Goal: Task Accomplishment & Management: Complete application form

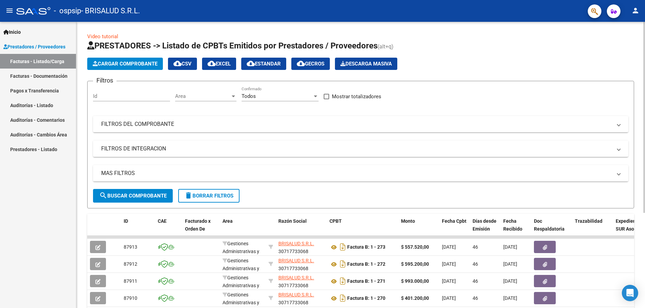
click at [124, 63] on span "Cargar Comprobante" at bounding box center [125, 64] width 65 height 6
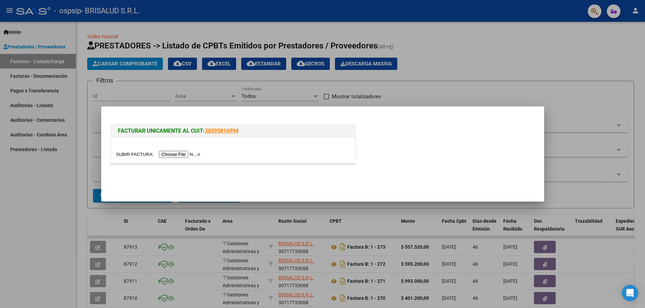
click at [175, 154] on input "file" at bounding box center [159, 154] width 86 height 7
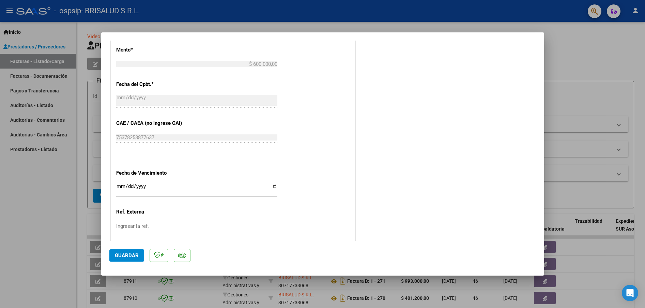
scroll to position [310, 0]
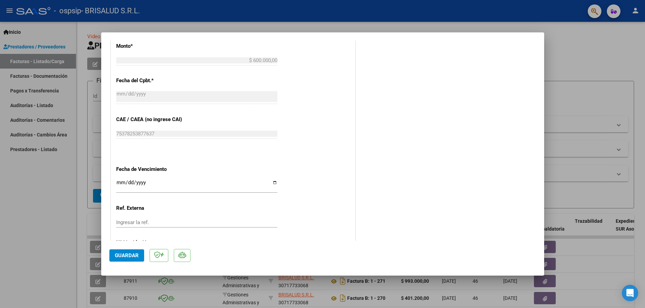
click at [138, 180] on input "Ingresar la fecha" at bounding box center [196, 185] width 161 height 11
click at [120, 179] on div "Ingresar la fecha" at bounding box center [196, 185] width 161 height 15
click at [276, 183] on input "Ingresar la fecha" at bounding box center [196, 185] width 161 height 11
type input "[DATE]"
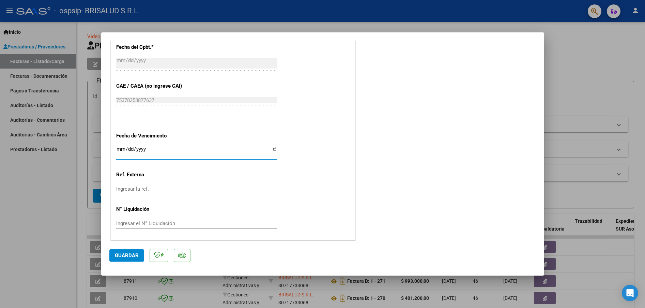
scroll to position [345, 0]
click at [127, 257] on span "Guardar" at bounding box center [127, 255] width 24 height 6
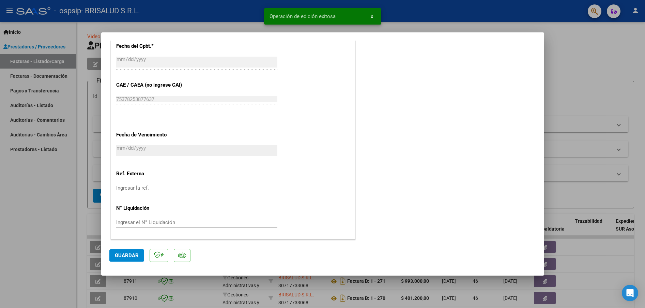
scroll to position [0, 0]
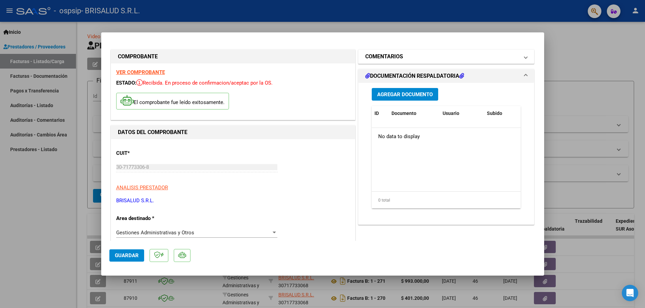
click at [387, 52] on h1 "COMENTARIOS" at bounding box center [384, 56] width 38 height 8
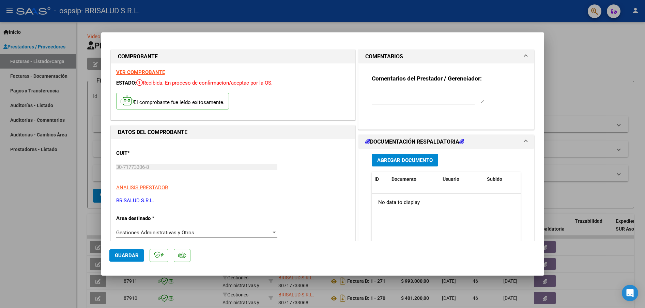
click at [392, 97] on textarea at bounding box center [428, 96] width 112 height 14
type textarea "PACIENTE [PERSON_NAME] - [DATE]"
click at [407, 162] on span "Agregar Documento" at bounding box center [405, 160] width 56 height 6
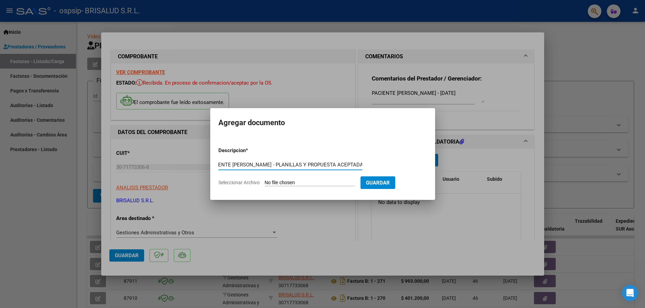
scroll to position [0, 15]
type input "PACIENTE ALBETTI FABRICIO - PLANILLAS Y PROPUESTA ACEPTADA"
click at [284, 184] on input "Seleccionar Archivo" at bounding box center [310, 183] width 90 height 6
type input "C:\fakepath\2025-09-01 - BRISALUD_OSPSIP_ALBETTI FABRICIO_AGOSTO 25_planillas y…"
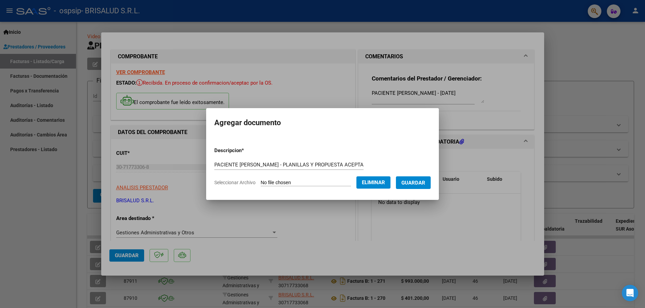
click at [417, 186] on button "Guardar" at bounding box center [413, 182] width 35 height 13
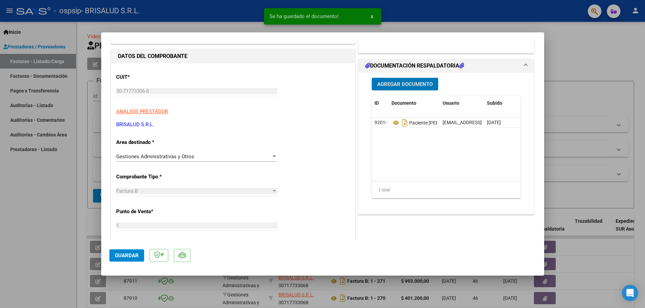
scroll to position [157, 0]
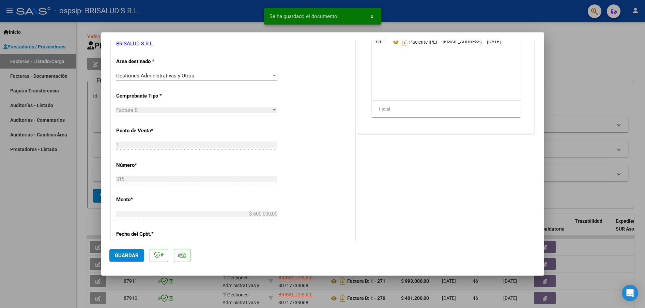
click at [127, 257] on span "Guardar" at bounding box center [127, 255] width 24 height 6
click at [63, 216] on div at bounding box center [322, 154] width 645 height 308
type input "$ 0,00"
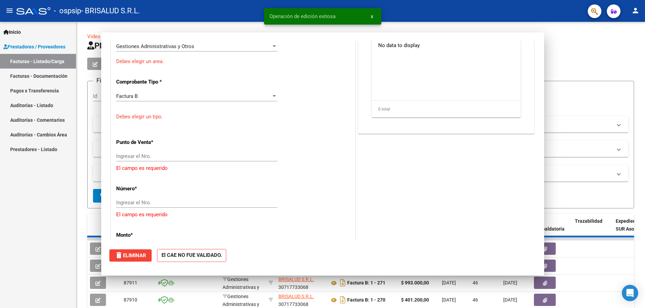
scroll to position [127, 0]
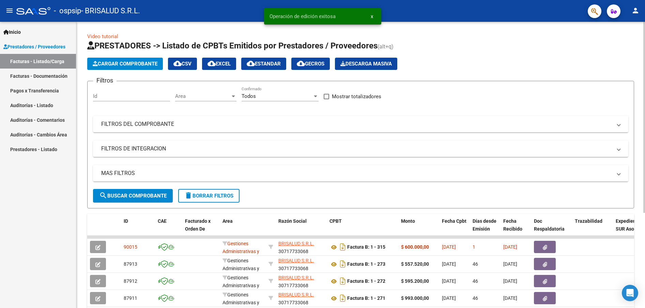
click at [123, 60] on button "Cargar Comprobante" at bounding box center [125, 64] width 76 height 12
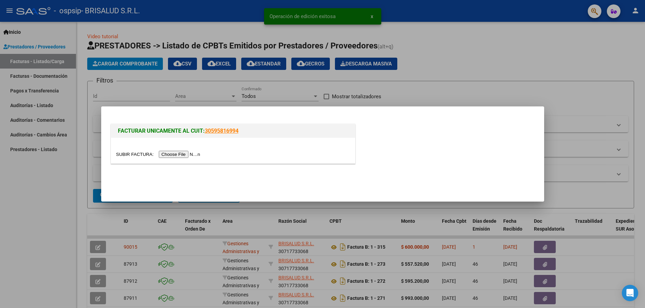
click at [187, 155] on input "file" at bounding box center [159, 154] width 86 height 7
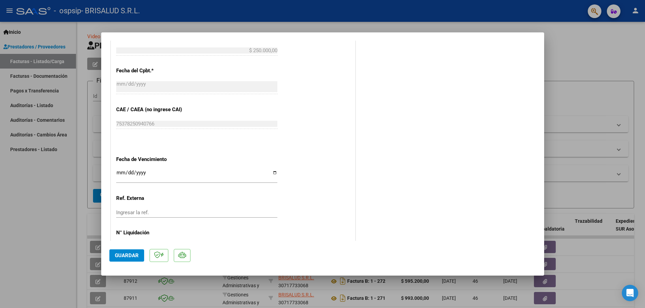
scroll to position [345, 0]
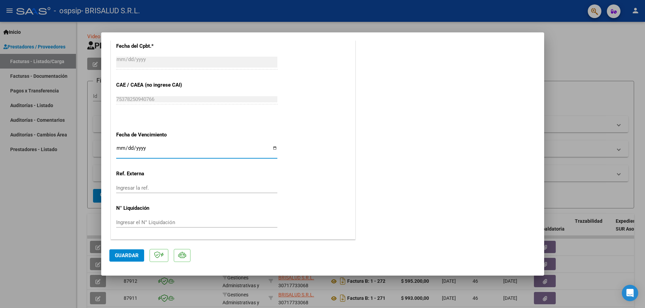
click at [272, 147] on input "Ingresar la fecha" at bounding box center [196, 150] width 161 height 11
type input "[DATE]"
click at [127, 259] on button "Guardar" at bounding box center [126, 255] width 35 height 12
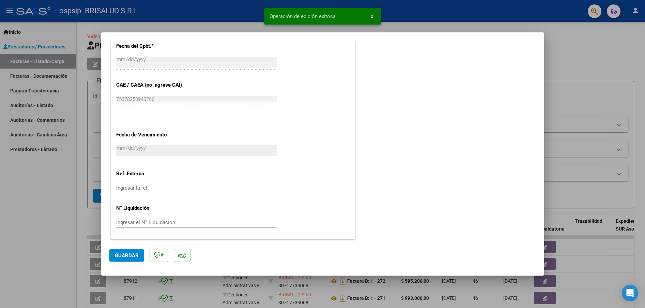
scroll to position [0, 0]
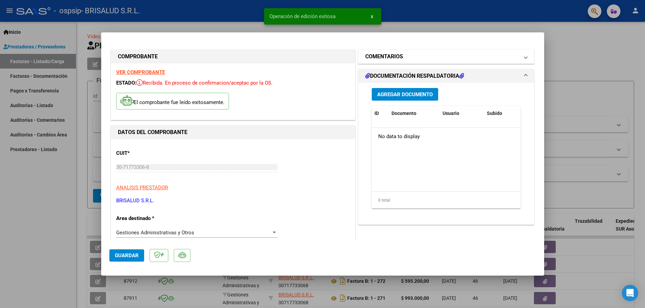
click at [398, 54] on h1 "COMENTARIOS" at bounding box center [384, 56] width 38 height 8
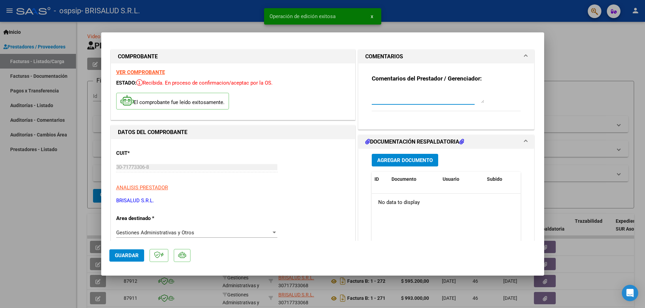
click at [396, 97] on textarea at bounding box center [428, 96] width 112 height 14
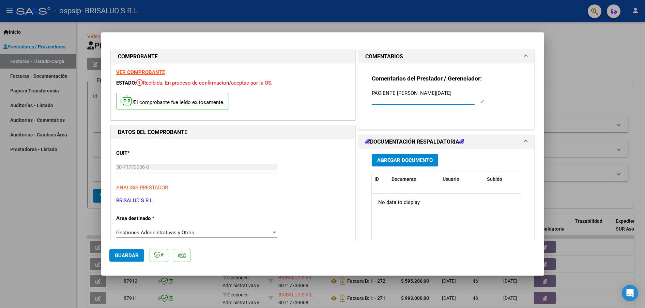
type textarea "PACIENTE [PERSON_NAME][DATE]"
click at [402, 159] on span "Agregar Documento" at bounding box center [405, 160] width 56 height 6
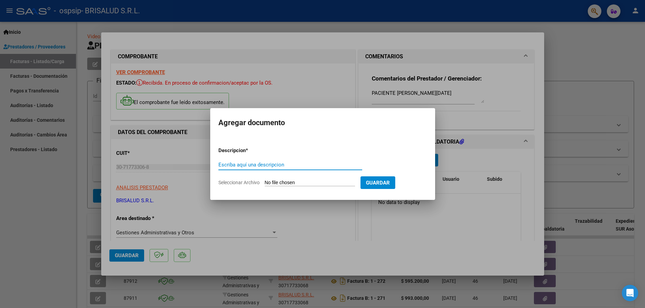
click at [261, 165] on input "Escriba aquí una descripcion" at bounding box center [290, 165] width 144 height 6
type input "PACIENTE GONZALEZ VEGA - PLANILLAS Y PROPUESTA ACEPTADA"
click at [276, 180] on input "Seleccionar Archivo" at bounding box center [310, 183] width 90 height 6
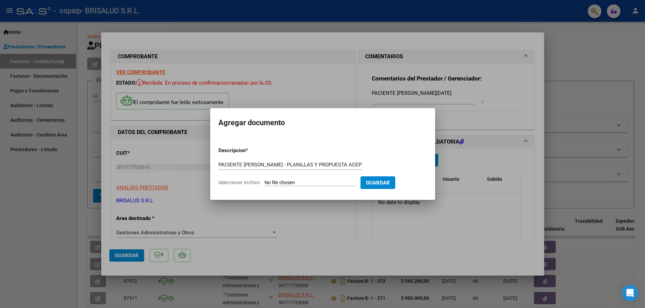
type input "C:\fakepath\2025-09-01 - BRISALUD_OSPSIP_GONZALEZ VEGA JUAN_AGOSTO 25_planillas…"
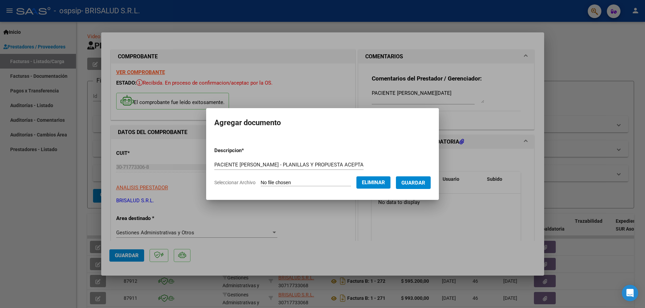
click at [422, 182] on span "Guardar" at bounding box center [413, 183] width 24 height 6
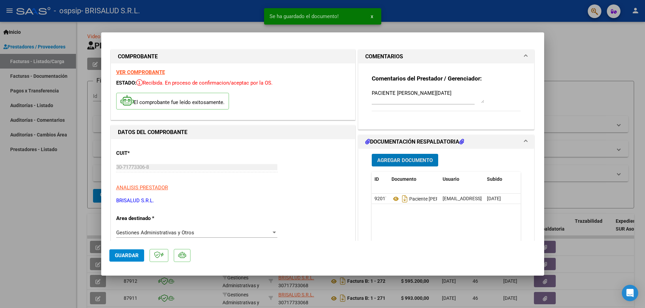
click at [122, 258] on span "Guardar" at bounding box center [127, 255] width 24 height 6
click at [56, 207] on div at bounding box center [322, 154] width 645 height 308
type input "$ 0,00"
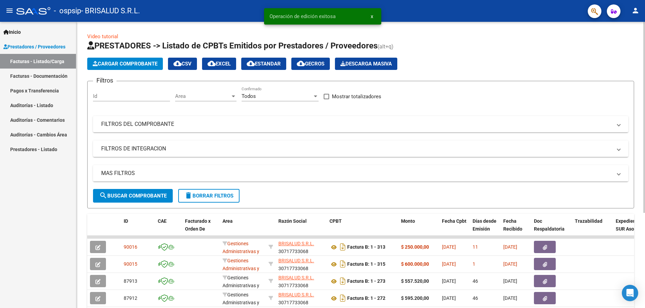
click at [112, 63] on span "Cargar Comprobante" at bounding box center [125, 64] width 65 height 6
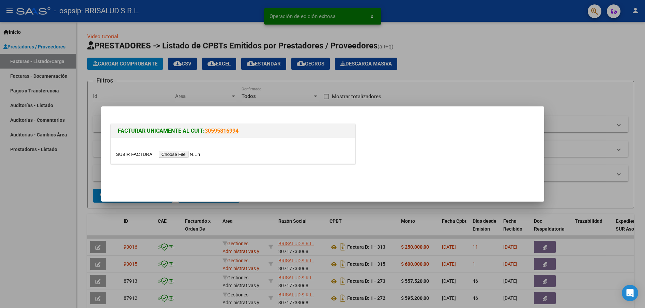
click at [190, 156] on input "file" at bounding box center [159, 154] width 86 height 7
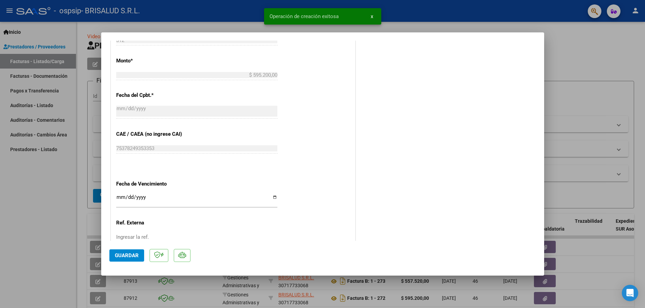
scroll to position [332, 0]
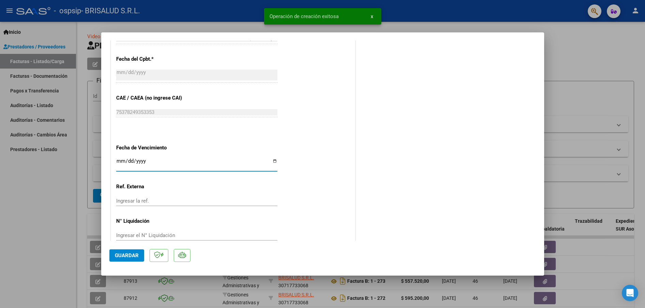
click at [274, 160] on input "Ingresar la fecha" at bounding box center [196, 163] width 161 height 11
type input "[DATE]"
click at [126, 257] on span "Guardar" at bounding box center [127, 255] width 24 height 6
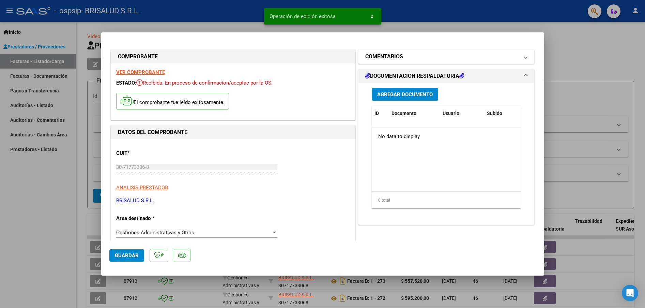
click at [395, 57] on h1 "COMENTARIOS" at bounding box center [384, 56] width 38 height 8
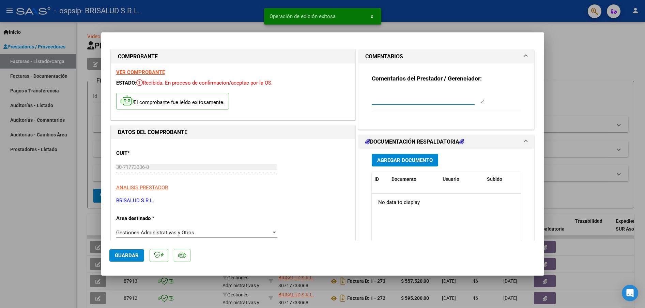
click at [392, 98] on textarea at bounding box center [428, 96] width 112 height 14
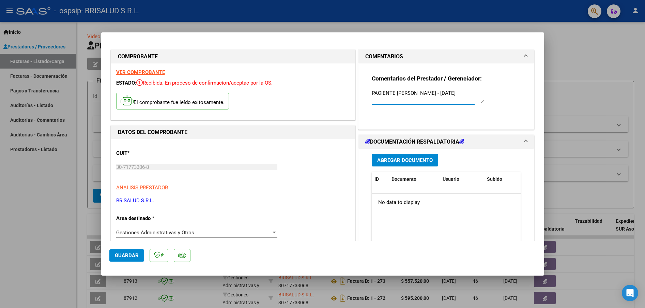
type textarea "PACIENTE [PERSON_NAME] - [DATE]"
click at [406, 158] on span "Agregar Documento" at bounding box center [405, 160] width 56 height 6
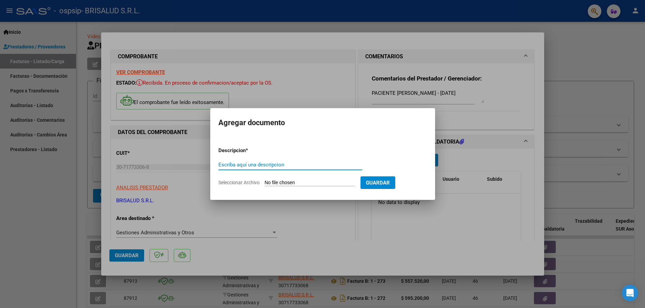
click at [262, 167] on input "Escriba aquí una descripcion" at bounding box center [290, 165] width 144 height 6
type input "PACIENTE CENDALLI NORBERTO - PLANILLAS Y PROPUESTA ACEPTADA"
click at [280, 183] on input "Seleccionar Archivo" at bounding box center [310, 183] width 90 height 6
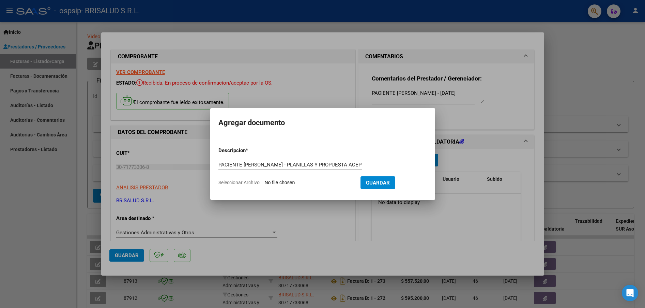
type input "C:\fakepath\2025-09-01 - BRISALUD_OSPSIP_CENDALLI NORBERTO_AGOSTO 25_planillas …"
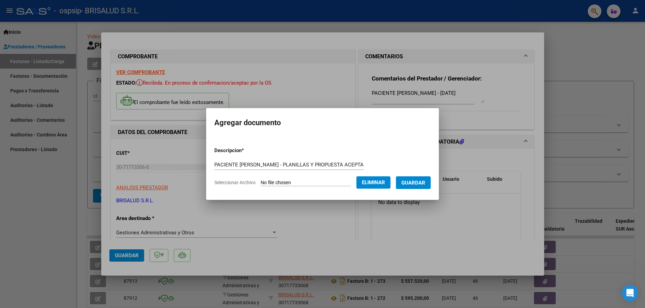
click at [413, 183] on span "Guardar" at bounding box center [413, 183] width 24 height 6
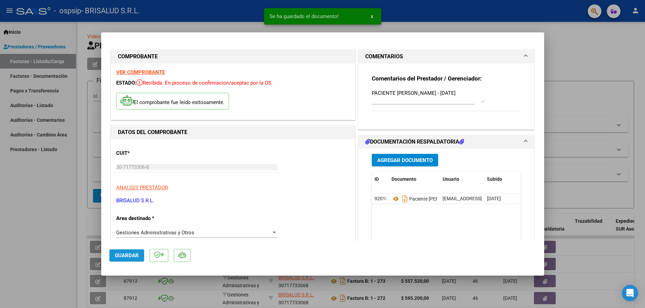
click at [131, 255] on span "Guardar" at bounding box center [127, 255] width 24 height 6
click at [56, 216] on div at bounding box center [322, 154] width 645 height 308
type input "$ 0,00"
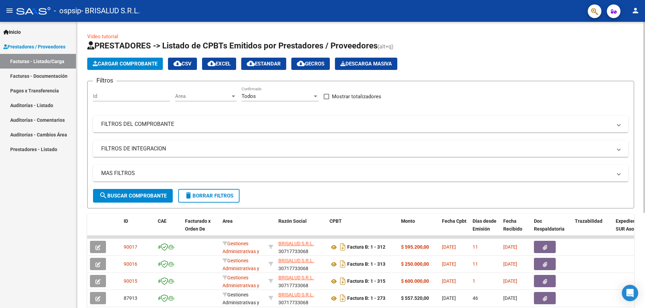
click at [108, 65] on span "Cargar Comprobante" at bounding box center [125, 64] width 65 height 6
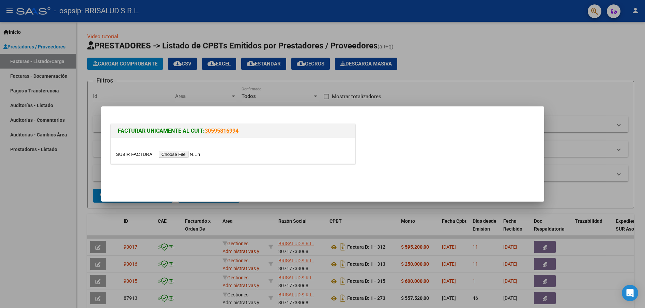
click at [193, 155] on input "file" at bounding box center [159, 154] width 86 height 7
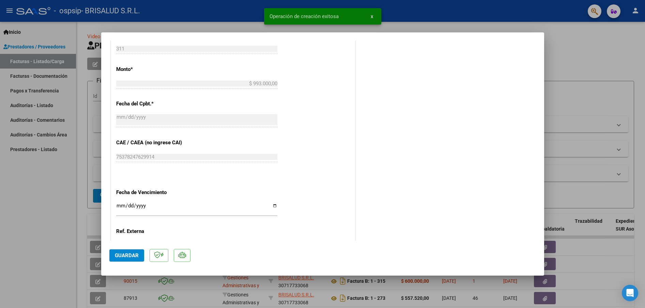
scroll to position [345, 0]
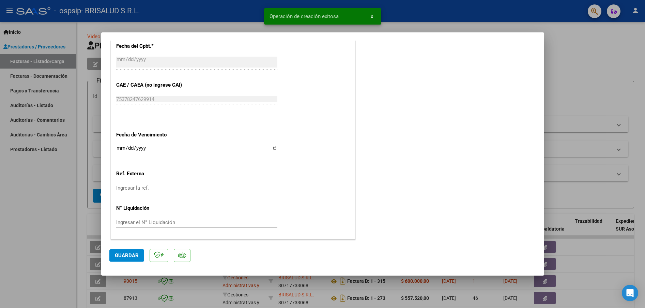
click at [195, 149] on input "Ingresar la fecha" at bounding box center [196, 150] width 161 height 11
click at [274, 148] on input "Ingresar la fecha" at bounding box center [196, 150] width 161 height 11
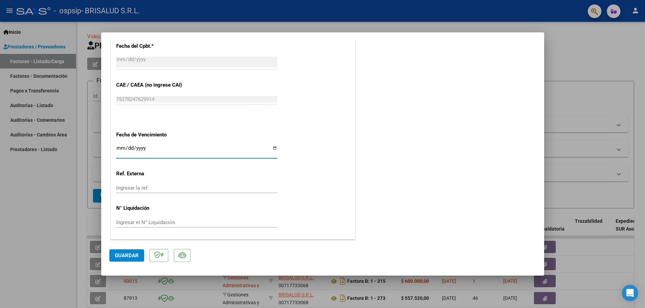
type input "[DATE]"
click at [127, 256] on span "Guardar" at bounding box center [127, 255] width 24 height 6
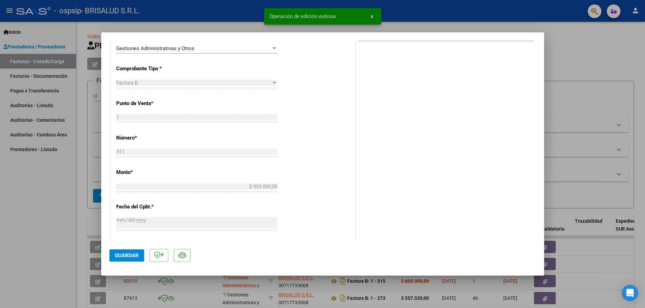
scroll to position [0, 0]
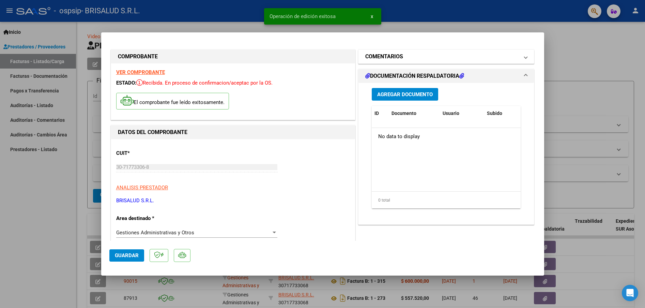
click at [390, 55] on h1 "COMENTARIOS" at bounding box center [384, 56] width 38 height 8
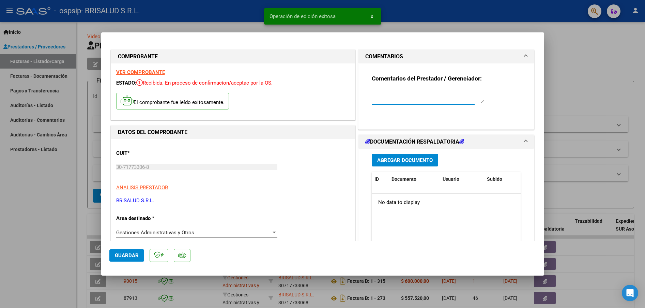
click at [401, 99] on textarea at bounding box center [428, 96] width 112 height 14
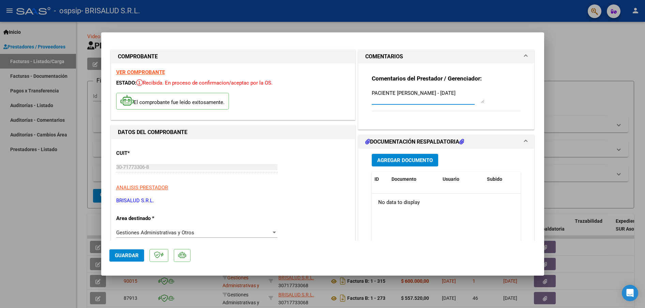
type textarea "PACIENTE [PERSON_NAME] - [DATE]"
click at [400, 161] on span "Agregar Documento" at bounding box center [405, 160] width 56 height 6
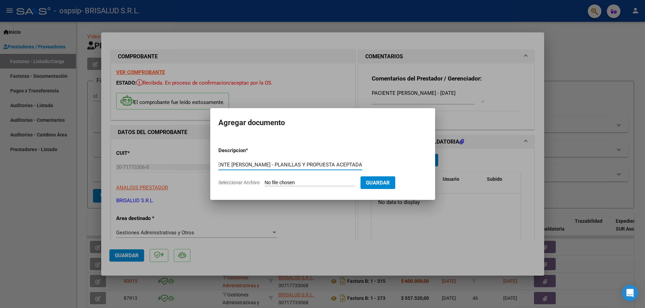
scroll to position [0, 16]
type input "PACIENTE GONZALEZ TOMAS - PLANILLAS Y PROPUESTA ACEPTADA"
click at [295, 183] on input "Seleccionar Archivo" at bounding box center [310, 183] width 90 height 6
type input "C:\fakepath\2025-09-01 - BRISALUD_OSPSIP_GONZALEZ TOMAS_AGOSTO 25_planillas y p…"
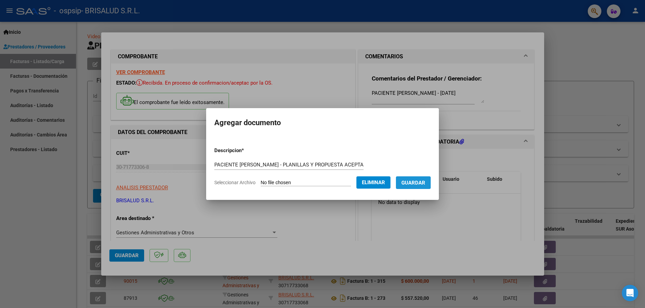
click at [407, 182] on button "Guardar" at bounding box center [413, 182] width 35 height 13
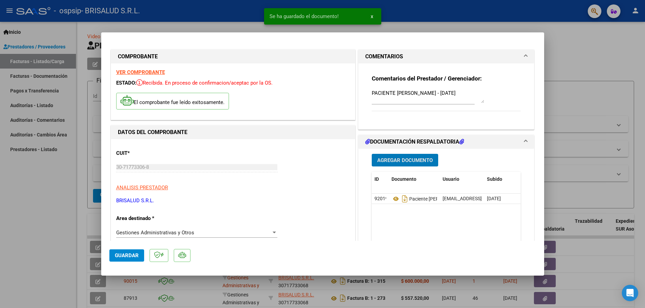
click at [137, 256] on span "Guardar" at bounding box center [127, 255] width 24 height 6
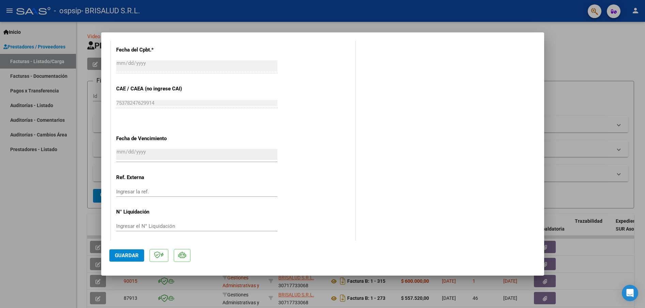
scroll to position [345, 0]
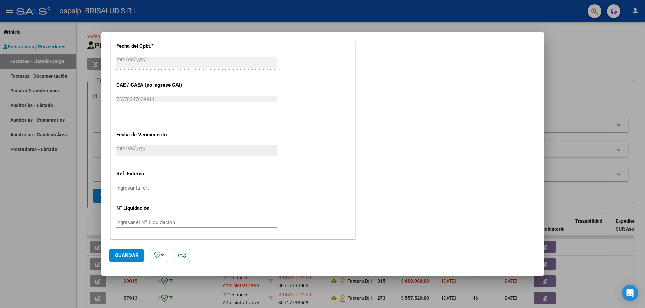
click at [133, 259] on button "Guardar" at bounding box center [126, 255] width 35 height 12
click at [127, 255] on span "Guardar" at bounding box center [127, 255] width 24 height 6
click at [74, 198] on div at bounding box center [322, 154] width 645 height 308
type input "$ 0,00"
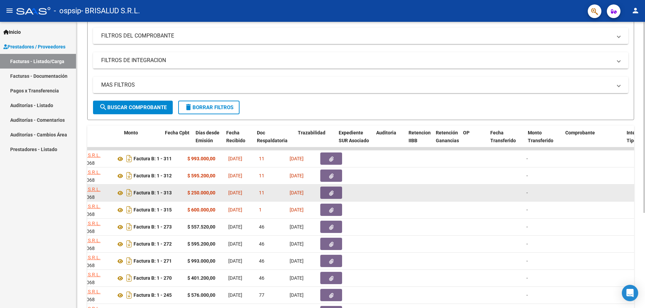
scroll to position [0, 0]
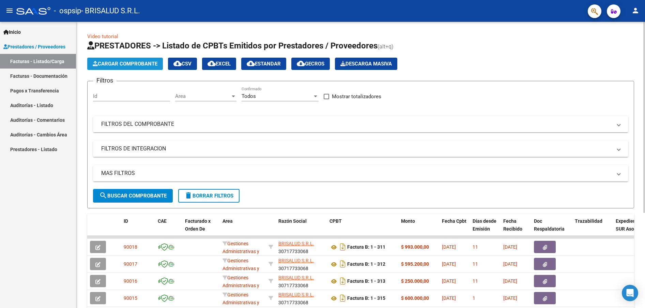
click at [109, 64] on span "Cargar Comprobante" at bounding box center [125, 64] width 65 height 6
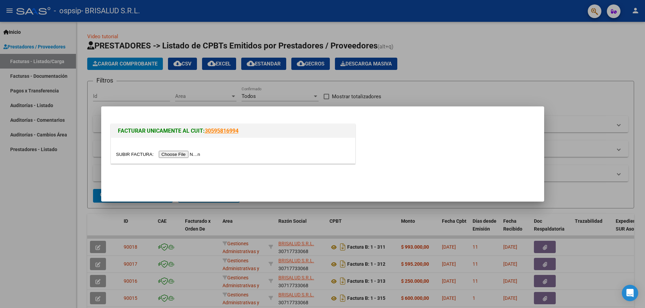
click at [175, 153] on input "file" at bounding box center [159, 154] width 86 height 7
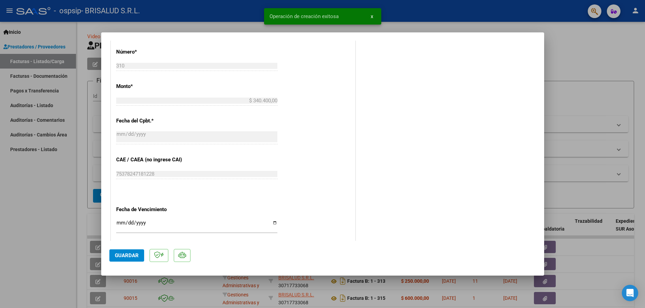
scroll to position [324, 0]
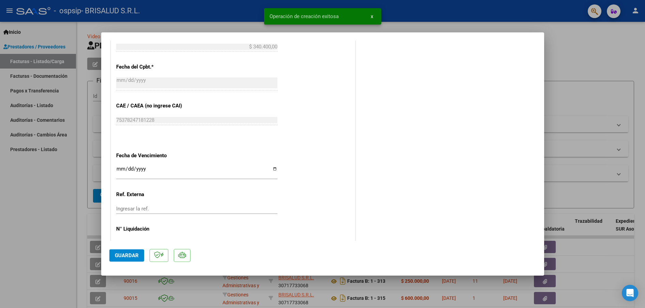
click at [275, 169] on input "Ingresar la fecha" at bounding box center [196, 171] width 161 height 11
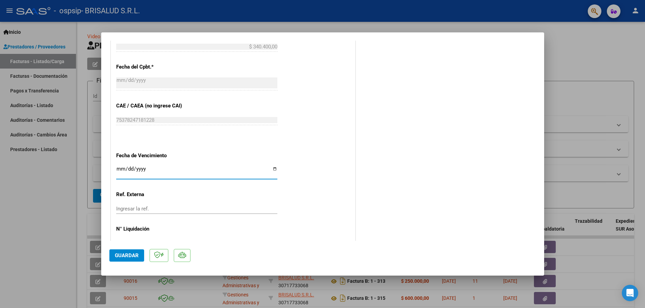
type input "[DATE]"
click at [126, 256] on span "Guardar" at bounding box center [127, 255] width 24 height 6
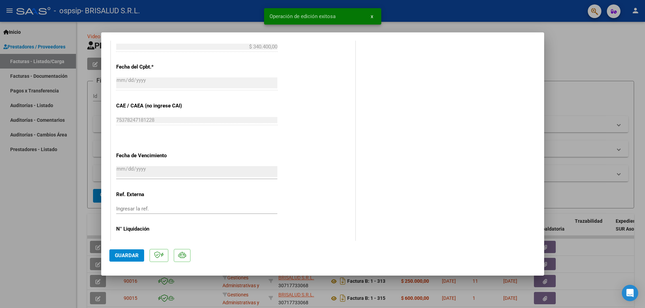
scroll to position [0, 0]
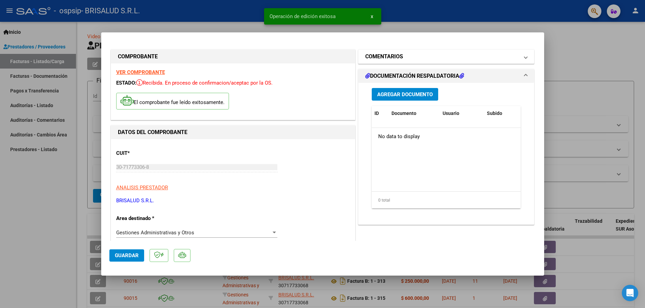
click at [396, 54] on h1 "COMENTARIOS" at bounding box center [384, 56] width 38 height 8
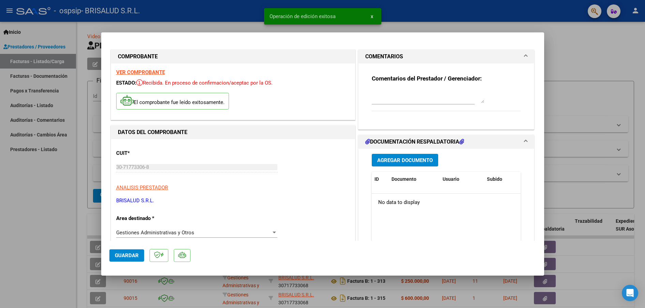
click at [389, 103] on textarea at bounding box center [428, 96] width 112 height 14
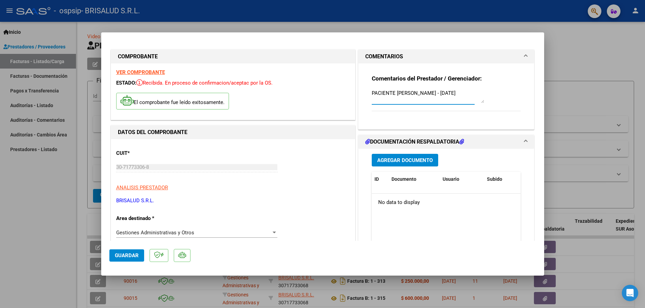
type textarea "PACIENTE [PERSON_NAME] - [DATE]"
click at [409, 158] on span "Agregar Documento" at bounding box center [405, 160] width 56 height 6
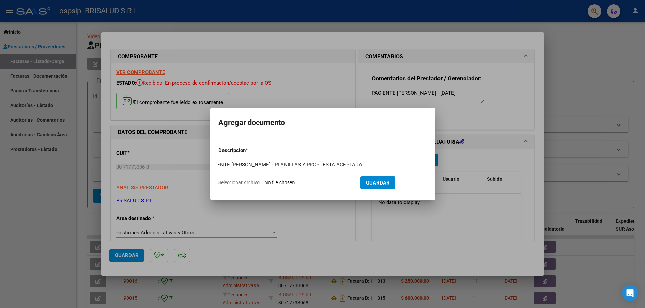
scroll to position [0, 25]
type input "PACIENTE [PERSON_NAME] - PLANILLAS Y PROPUESTA ACEPTADA"
click at [281, 181] on input "Seleccionar Archivo" at bounding box center [310, 183] width 90 height 6
type input "C:\fakepath\[DATE] - BRISALUD_OSPSIP_VELARDEZ [PERSON_NAME] 25_planillas y prop…"
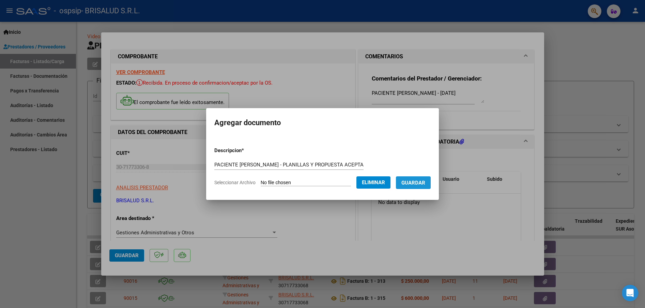
click at [413, 186] on button "Guardar" at bounding box center [413, 182] width 35 height 13
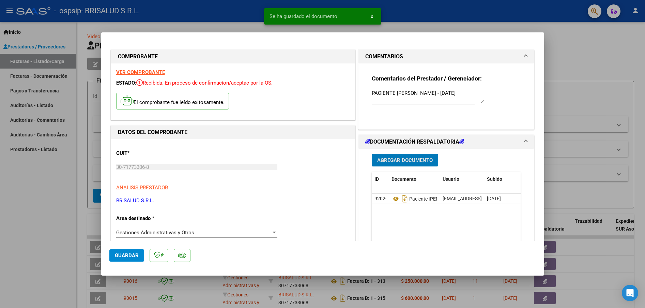
click at [125, 254] on span "Guardar" at bounding box center [127, 255] width 24 height 6
click at [66, 226] on div at bounding box center [322, 154] width 645 height 308
type input "$ 0,00"
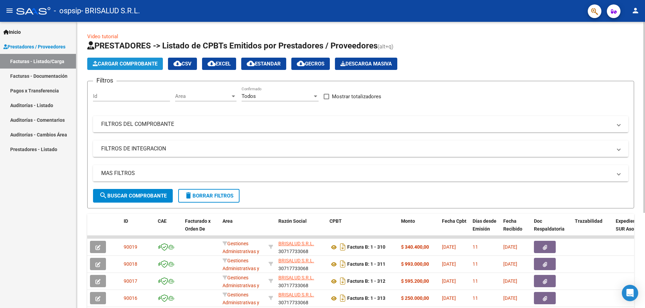
click at [143, 65] on span "Cargar Comprobante" at bounding box center [125, 64] width 65 height 6
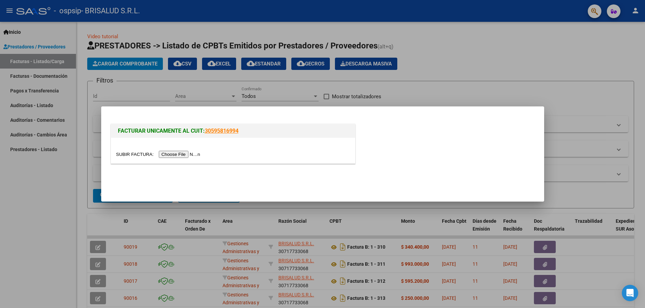
click at [187, 152] on input "file" at bounding box center [159, 154] width 86 height 7
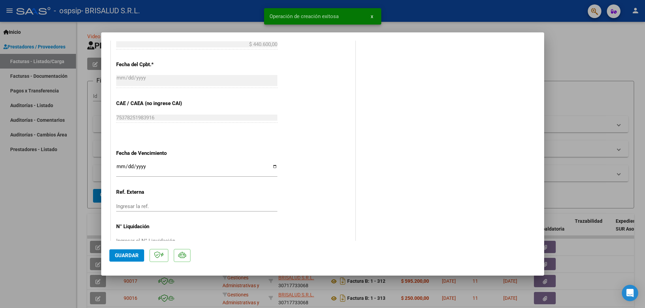
scroll to position [328, 0]
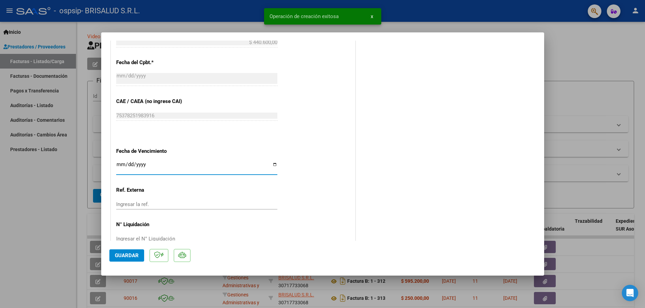
click at [275, 163] on input "Ingresar la fecha" at bounding box center [196, 167] width 161 height 11
type input "[DATE]"
click at [130, 258] on span "Guardar" at bounding box center [127, 255] width 24 height 6
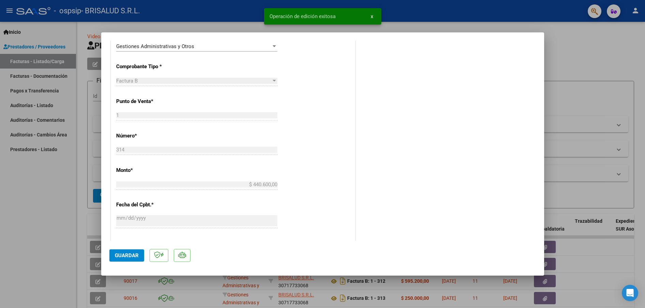
scroll to position [0, 0]
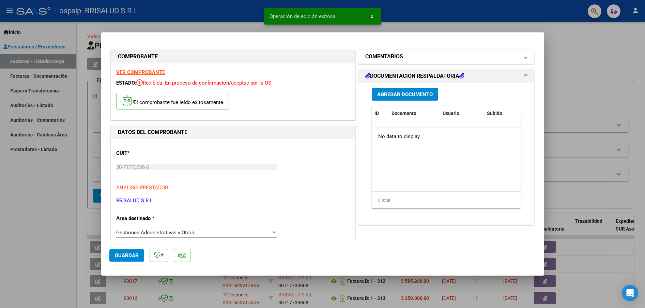
click at [407, 58] on mat-panel-title "COMENTARIOS" at bounding box center [442, 56] width 154 height 8
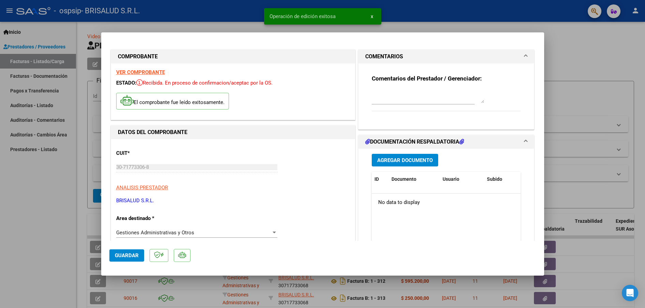
click at [385, 98] on textarea at bounding box center [428, 96] width 112 height 14
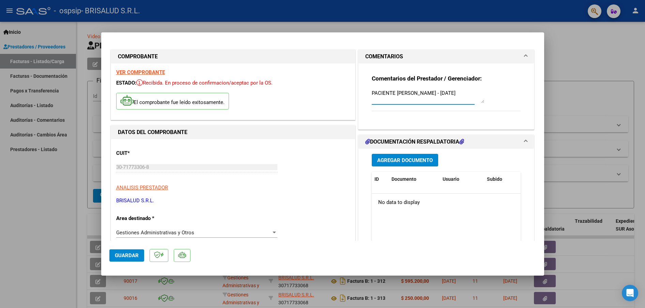
type textarea "PACIENTE [PERSON_NAME] - [DATE]"
click at [406, 160] on span "Agregar Documento" at bounding box center [405, 160] width 56 height 6
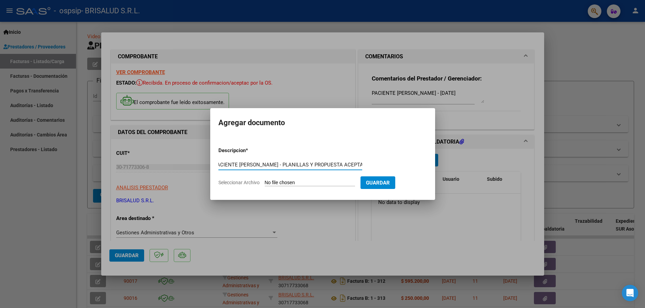
scroll to position [0, 7]
type input "PACIENTE [PERSON_NAME] - PLANILLAS Y PROPUESTA ACEPTADA"
click at [302, 181] on input "Seleccionar Archivo" at bounding box center [310, 183] width 90 height 6
type input "C:\fakepath\[DATE] - BRISALUD_OSPSIP_HAMM LEONEL_AGOSTO 25_planillas y propuest…"
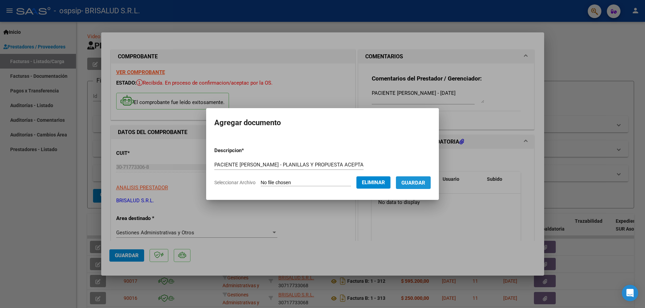
click at [415, 185] on span "Guardar" at bounding box center [413, 183] width 24 height 6
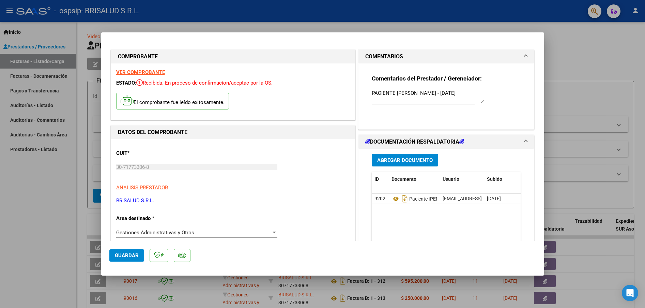
drag, startPoint x: 132, startPoint y: 255, endPoint x: 424, endPoint y: 238, distance: 292.6
click at [419, 237] on mat-dialog-container "COMPROBANTE VER COMPROBANTE ESTADO: Recibida. En proceso de confirmacion/acepta…" at bounding box center [322, 153] width 443 height 243
click at [398, 158] on span "Agregar Documento" at bounding box center [405, 160] width 56 height 6
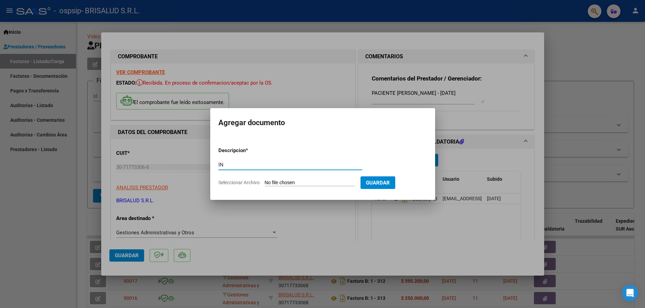
type input "I"
click at [404, 225] on div at bounding box center [322, 154] width 645 height 308
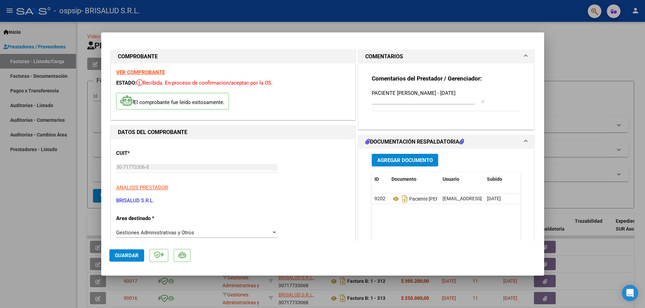
click at [122, 253] on span "Guardar" at bounding box center [127, 255] width 24 height 6
click at [63, 210] on div at bounding box center [322, 154] width 645 height 308
type input "$ 0,00"
